Goal: Information Seeking & Learning: Learn about a topic

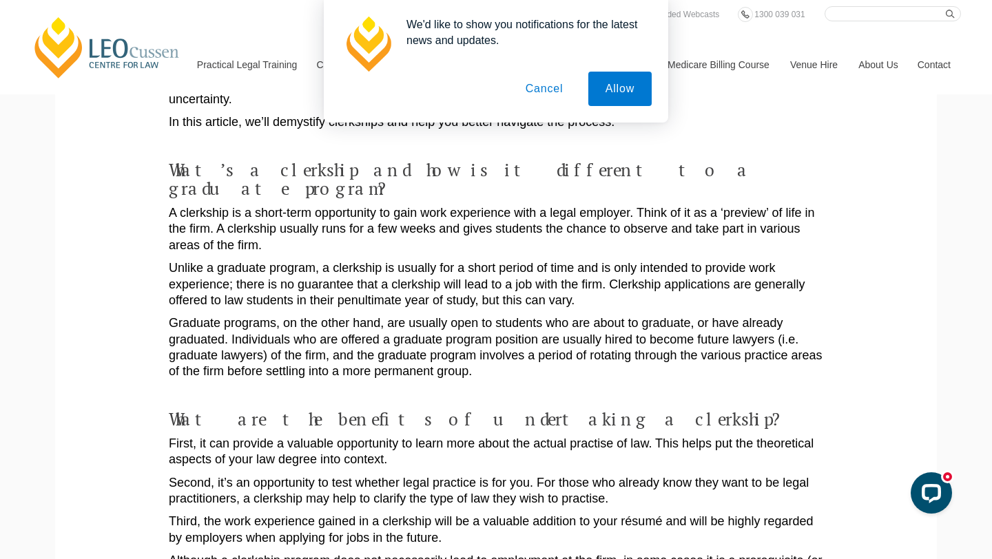
click at [550, 87] on button "Cancel" at bounding box center [544, 89] width 72 height 34
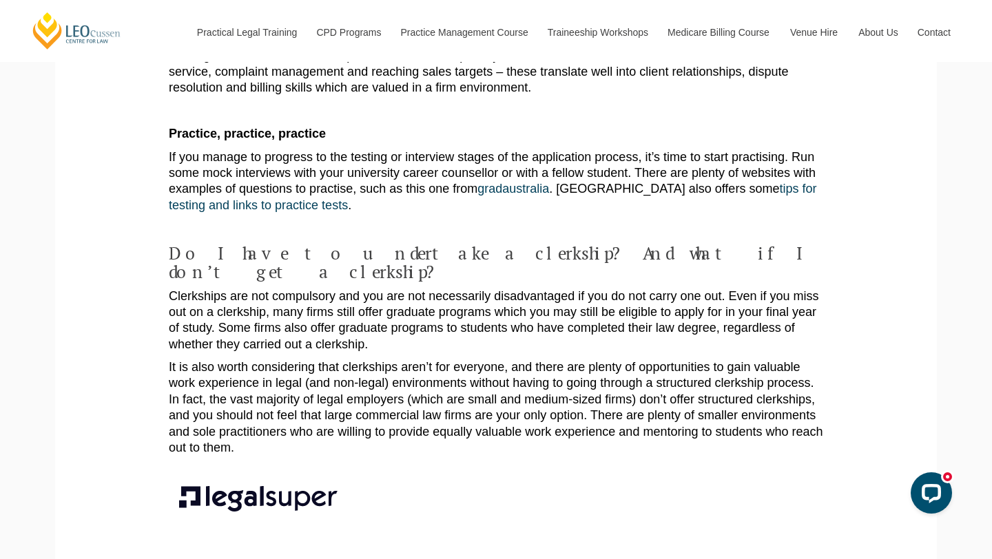
scroll to position [2042, 0]
